Goal: Task Accomplishment & Management: Use online tool/utility

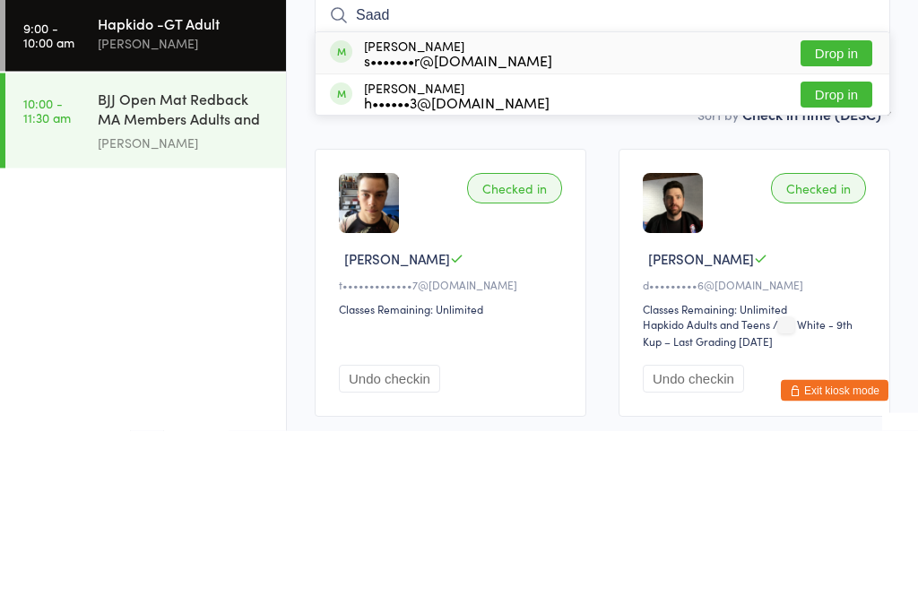
type input "Saad"
click at [524, 198] on div "[PERSON_NAME] s•••••••r@[DOMAIN_NAME] Drop in" at bounding box center [603, 218] width 574 height 41
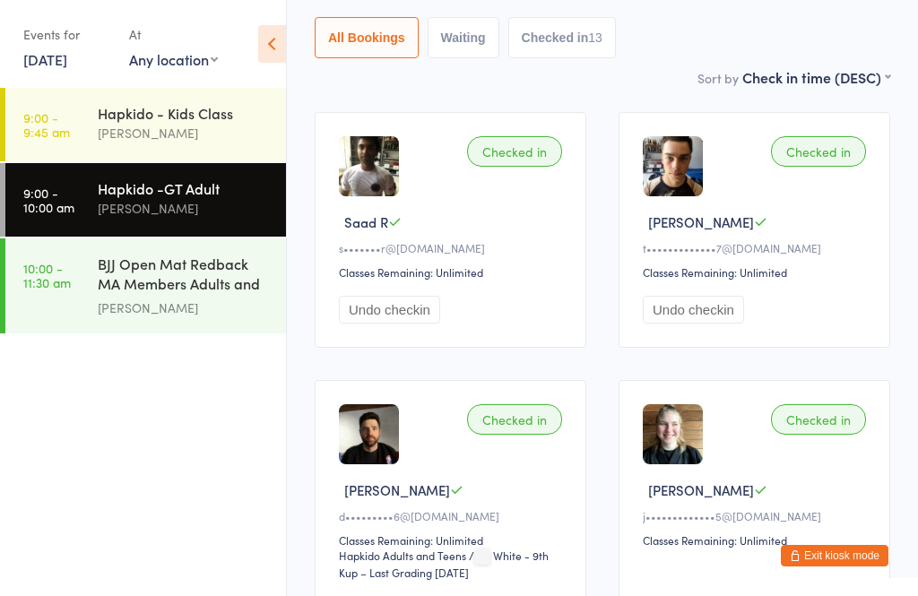
scroll to position [202, 0]
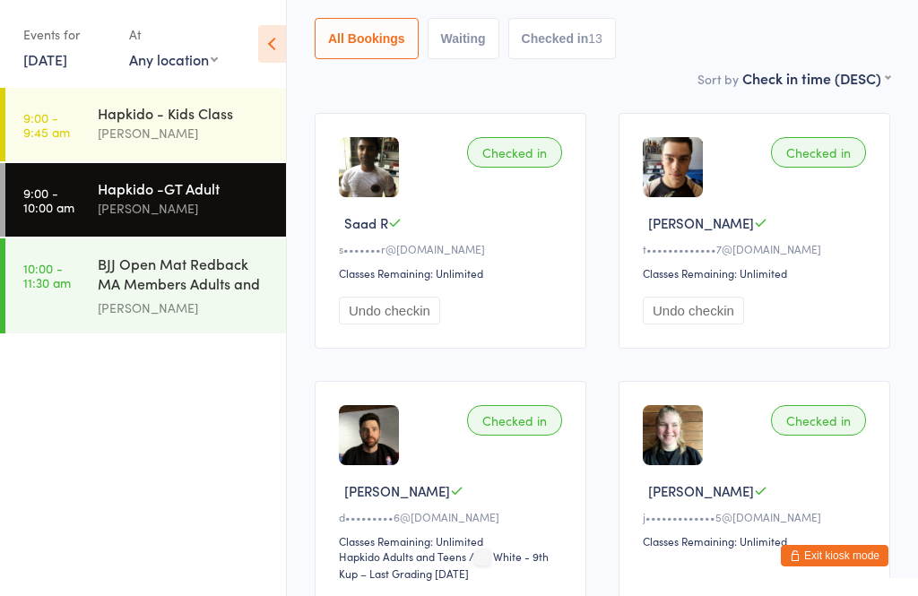
click at [200, 299] on div "[PERSON_NAME]" at bounding box center [184, 308] width 173 height 21
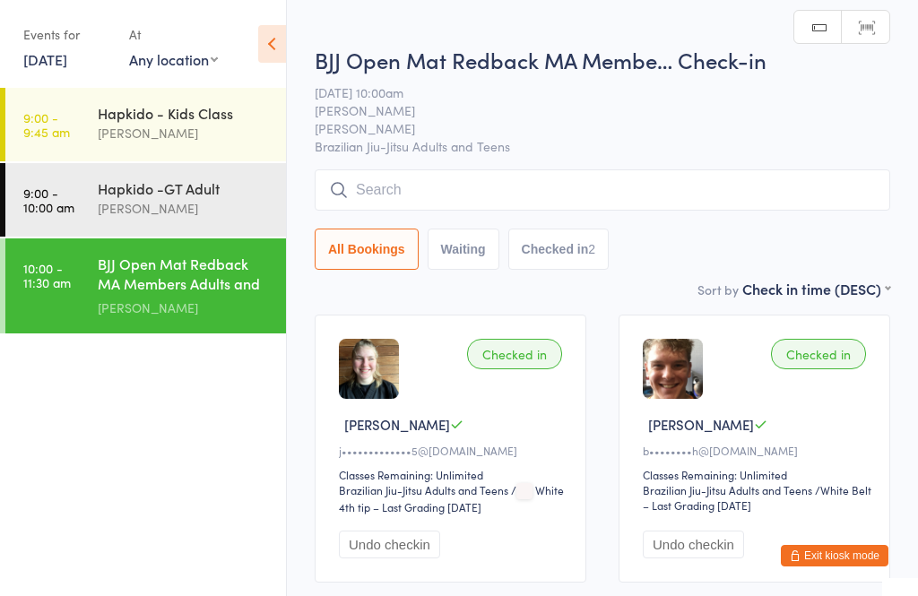
click at [483, 192] on input "search" at bounding box center [603, 189] width 576 height 41
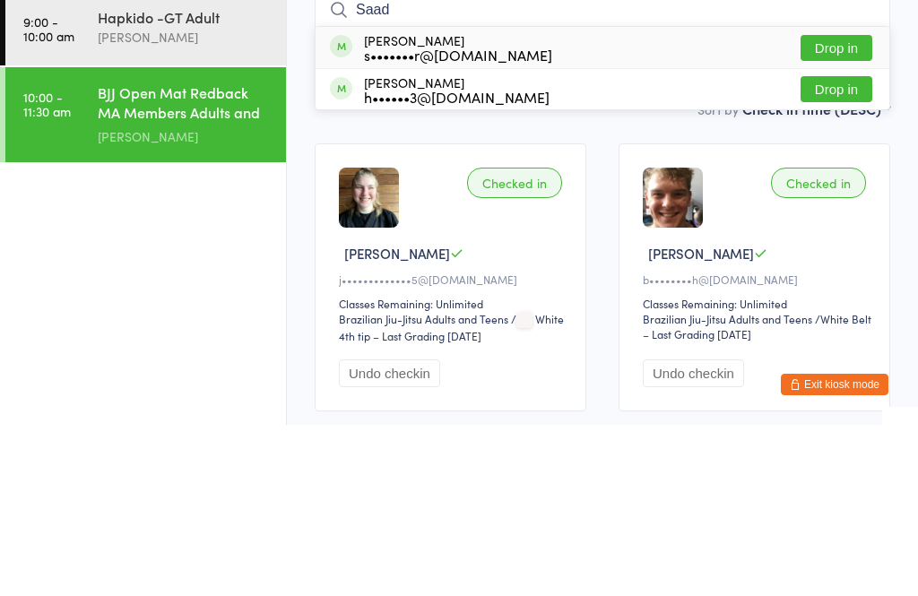
type input "Saad"
click at [848, 206] on button "Drop in" at bounding box center [837, 219] width 72 height 26
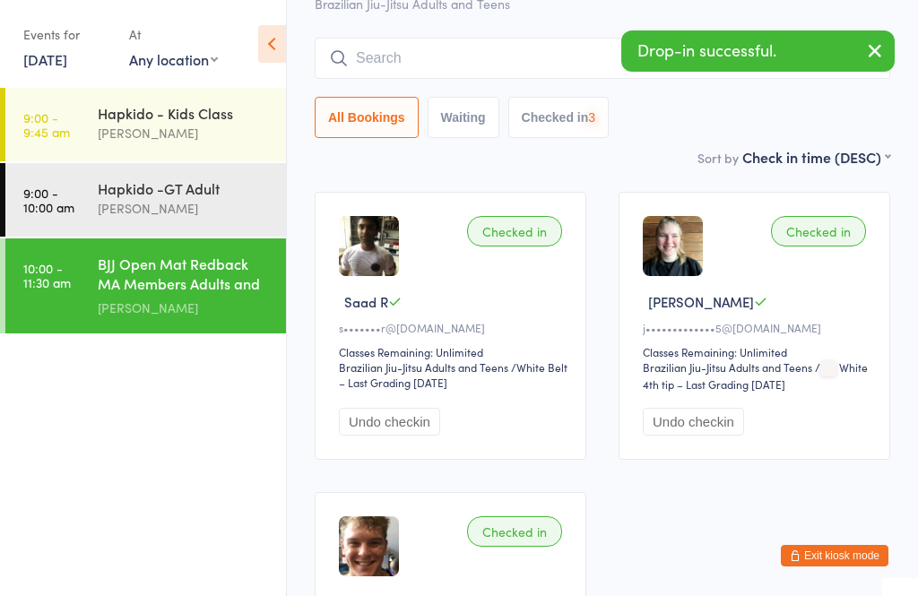
click at [203, 212] on div "[PERSON_NAME]" at bounding box center [184, 208] width 173 height 21
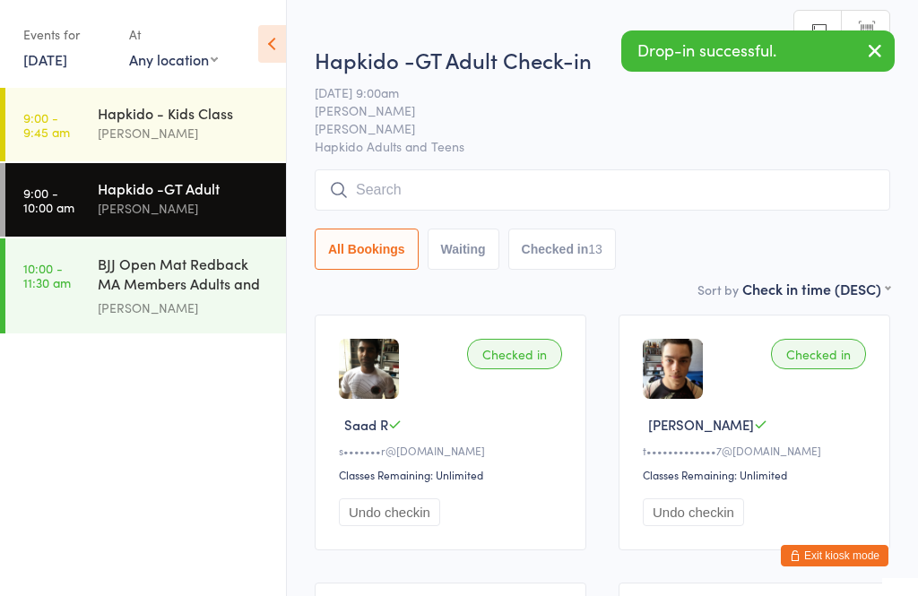
click at [410, 526] on button "Undo checkin" at bounding box center [389, 512] width 101 height 28
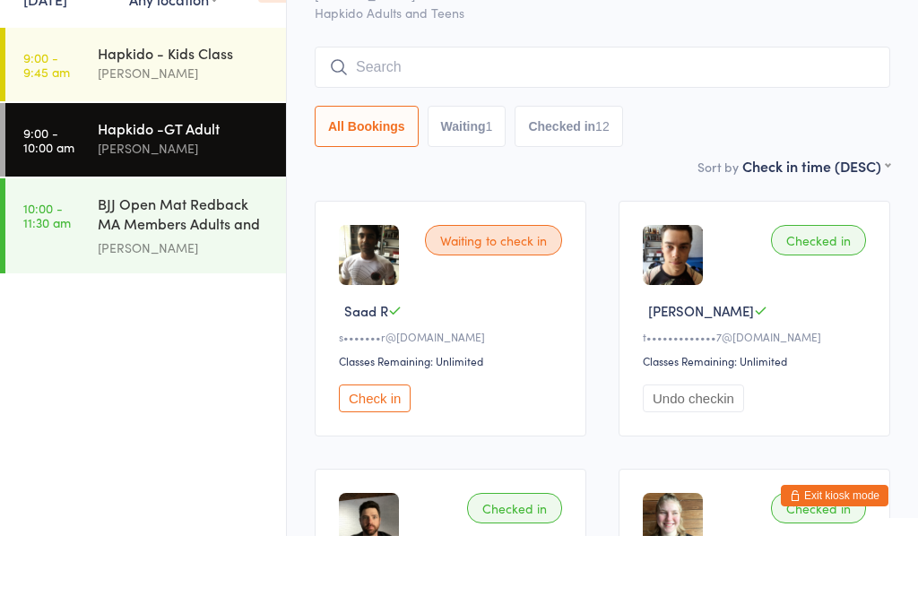
scroll to position [157, 0]
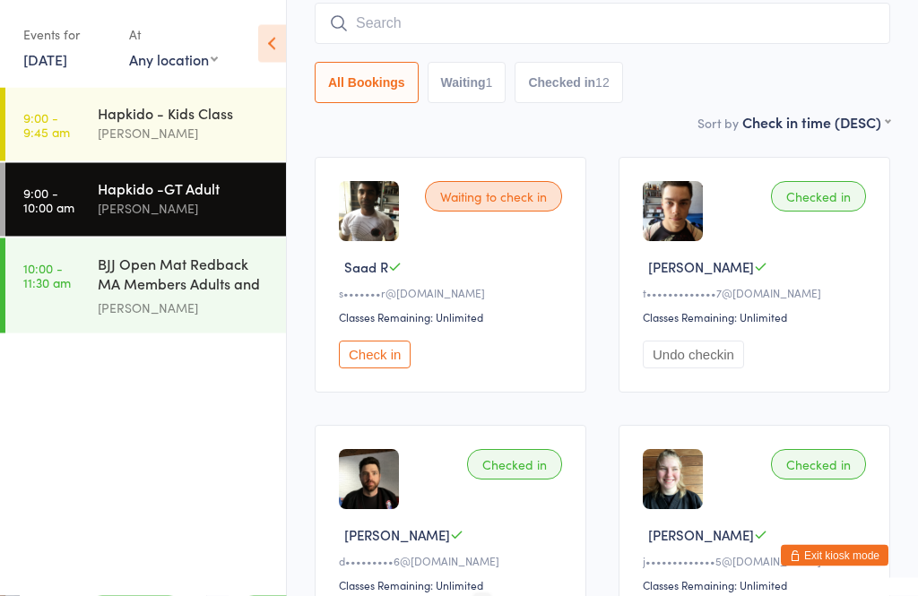
click at [184, 298] on div "[PERSON_NAME]" at bounding box center [184, 308] width 173 height 21
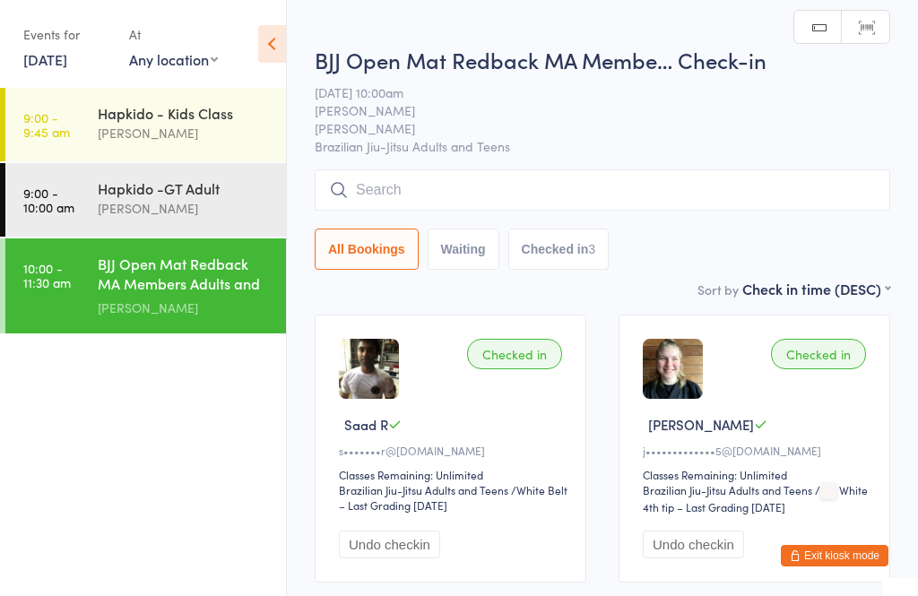
click at [455, 205] on input "search" at bounding box center [603, 189] width 576 height 41
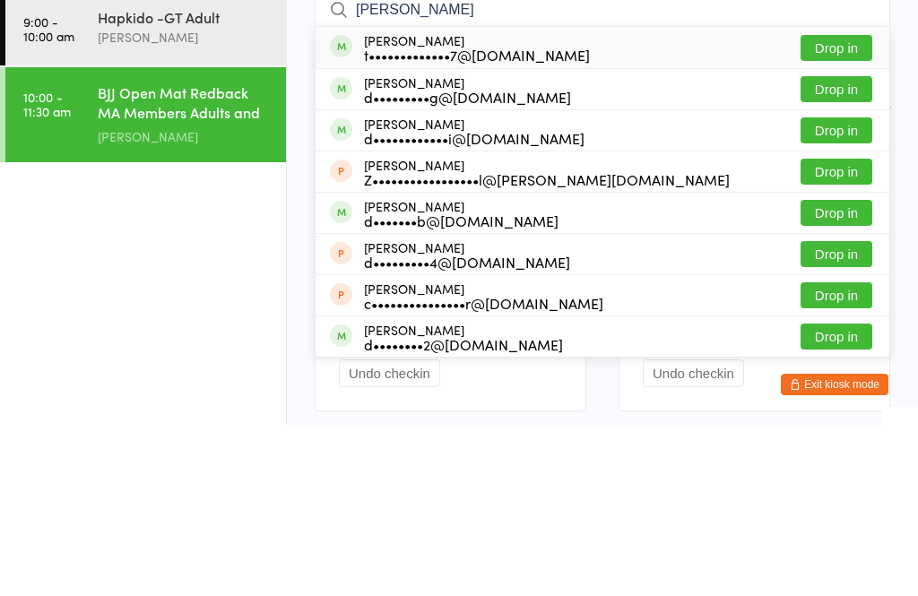
type input "[PERSON_NAME]"
click at [845, 206] on button "Drop in" at bounding box center [837, 219] width 72 height 26
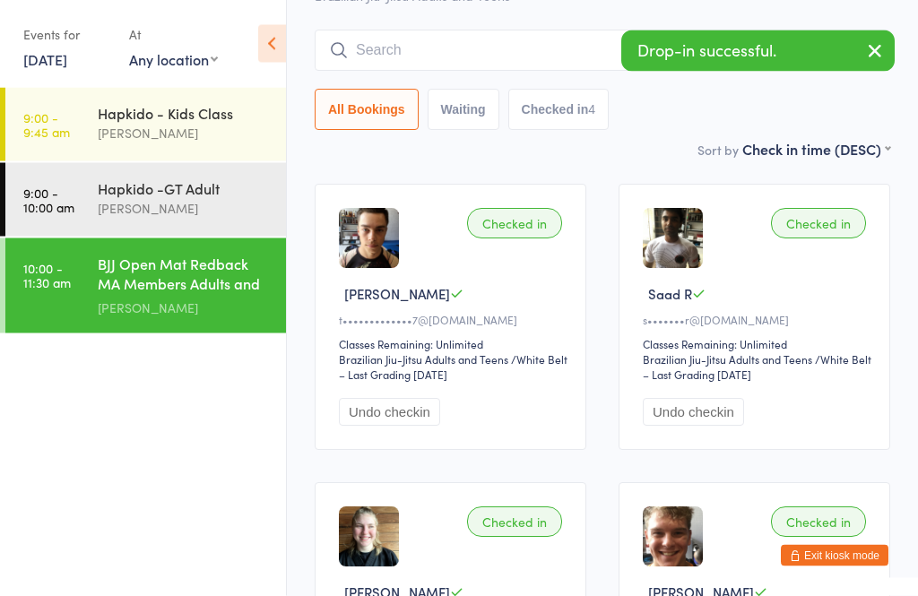
scroll to position [114, 0]
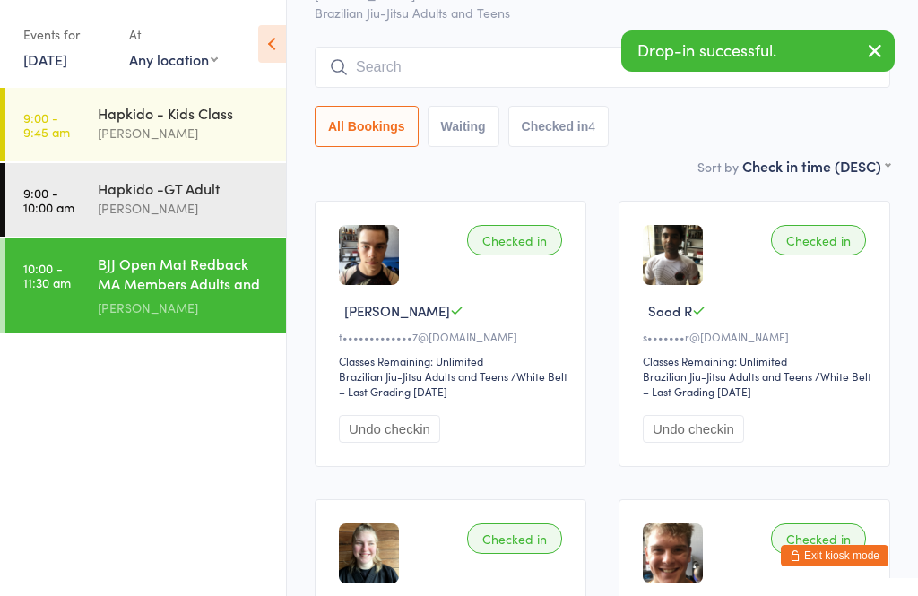
click at [471, 70] on input "search" at bounding box center [603, 67] width 576 height 41
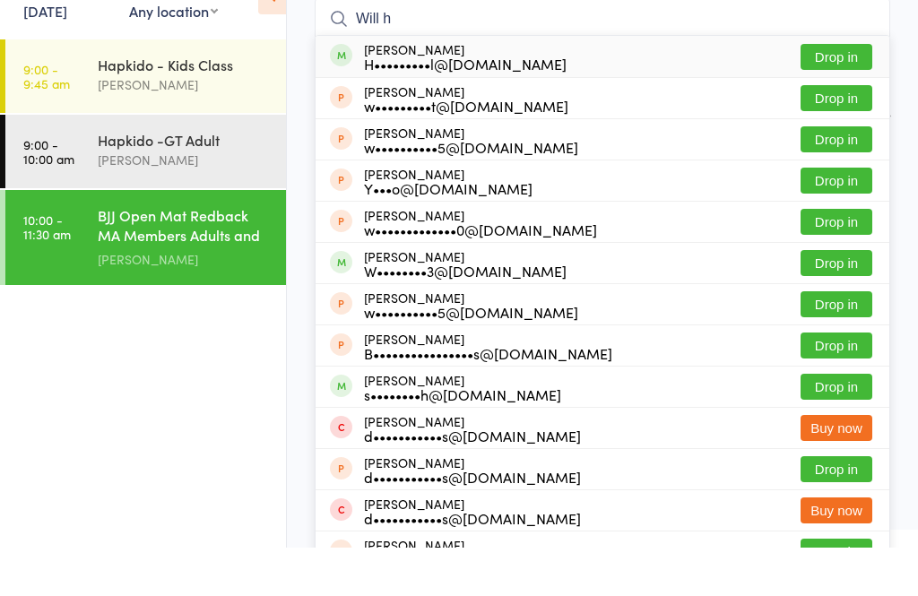
type input "Will h"
click at [835, 92] on button "Drop in" at bounding box center [837, 105] width 72 height 26
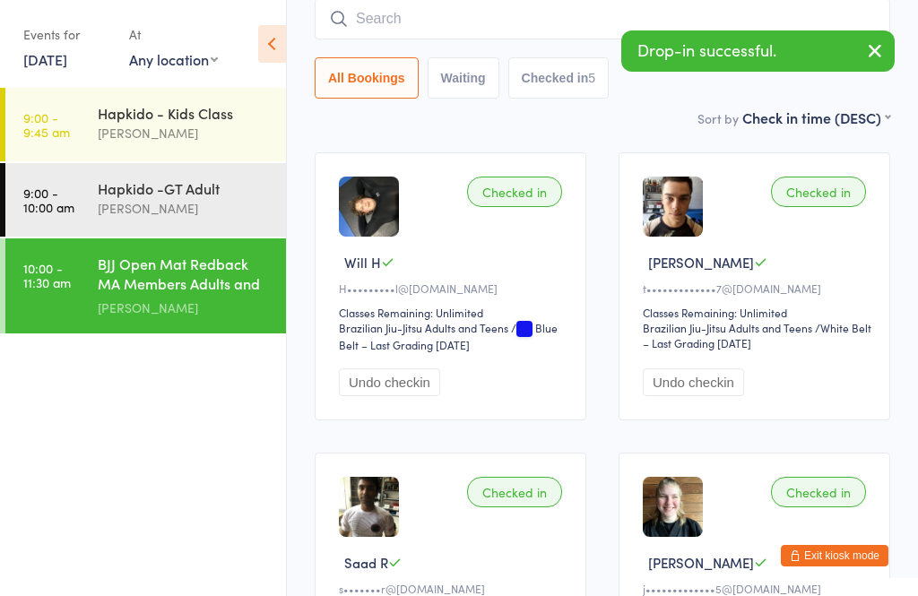
click at [204, 209] on div "[PERSON_NAME]" at bounding box center [184, 208] width 173 height 21
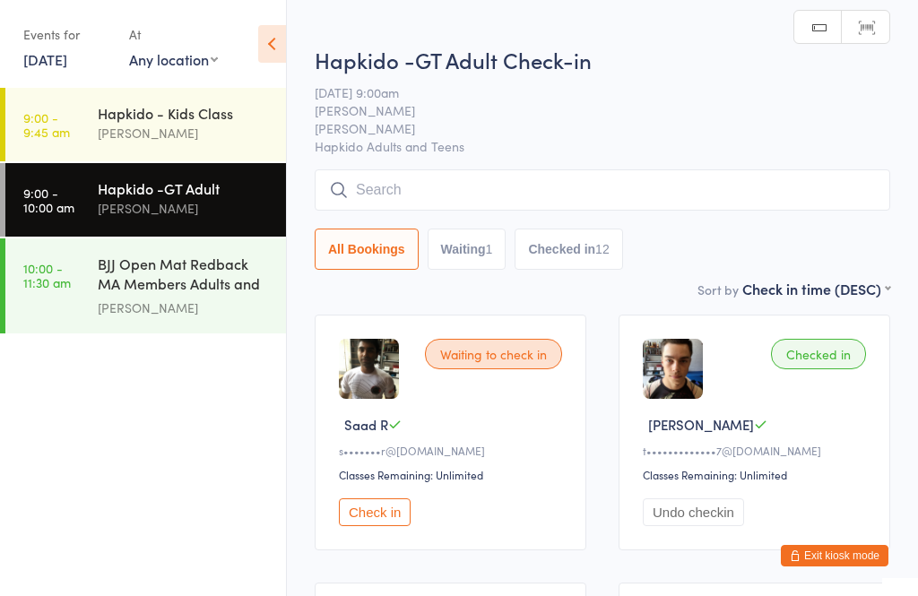
click at [707, 526] on button "Undo checkin" at bounding box center [693, 512] width 101 height 28
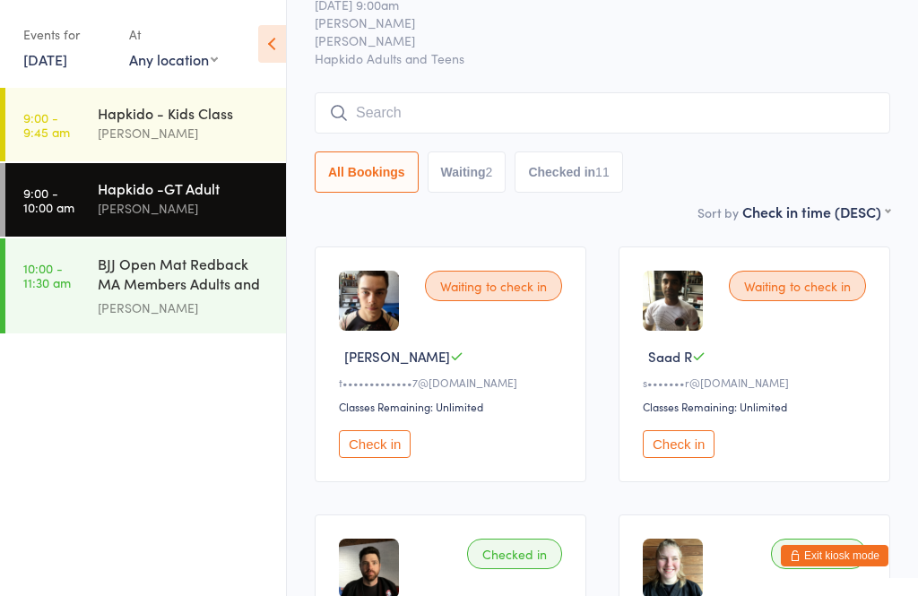
scroll to position [74, 0]
